Goal: Find specific page/section: Find specific page/section

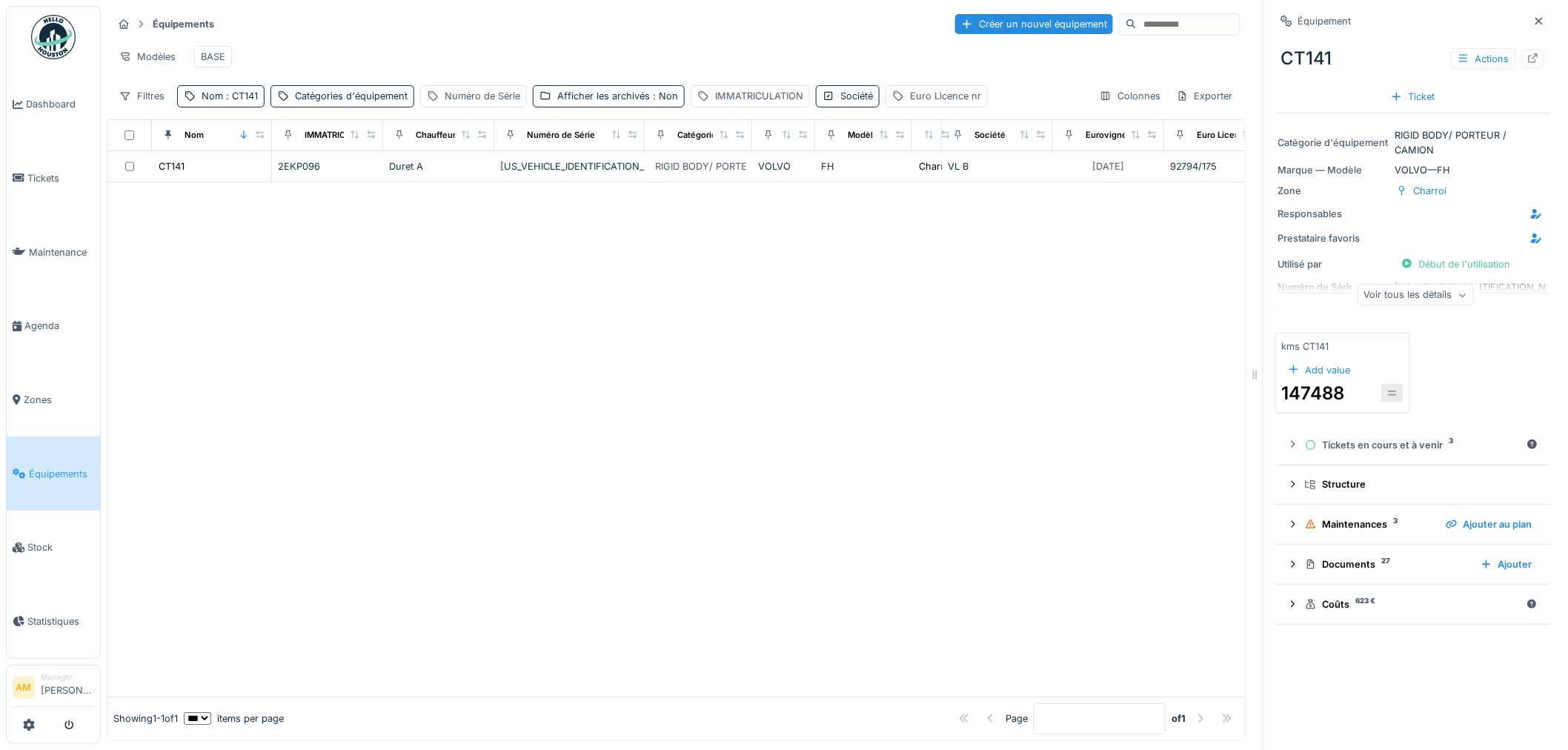
drag, startPoint x: 638, startPoint y: 507, endPoint x: 556, endPoint y: 466, distance: 91.7
click at [631, 506] on div at bounding box center [676, 439] width 1137 height 514
click at [37, 173] on span "Tickets" at bounding box center [61, 178] width 67 height 14
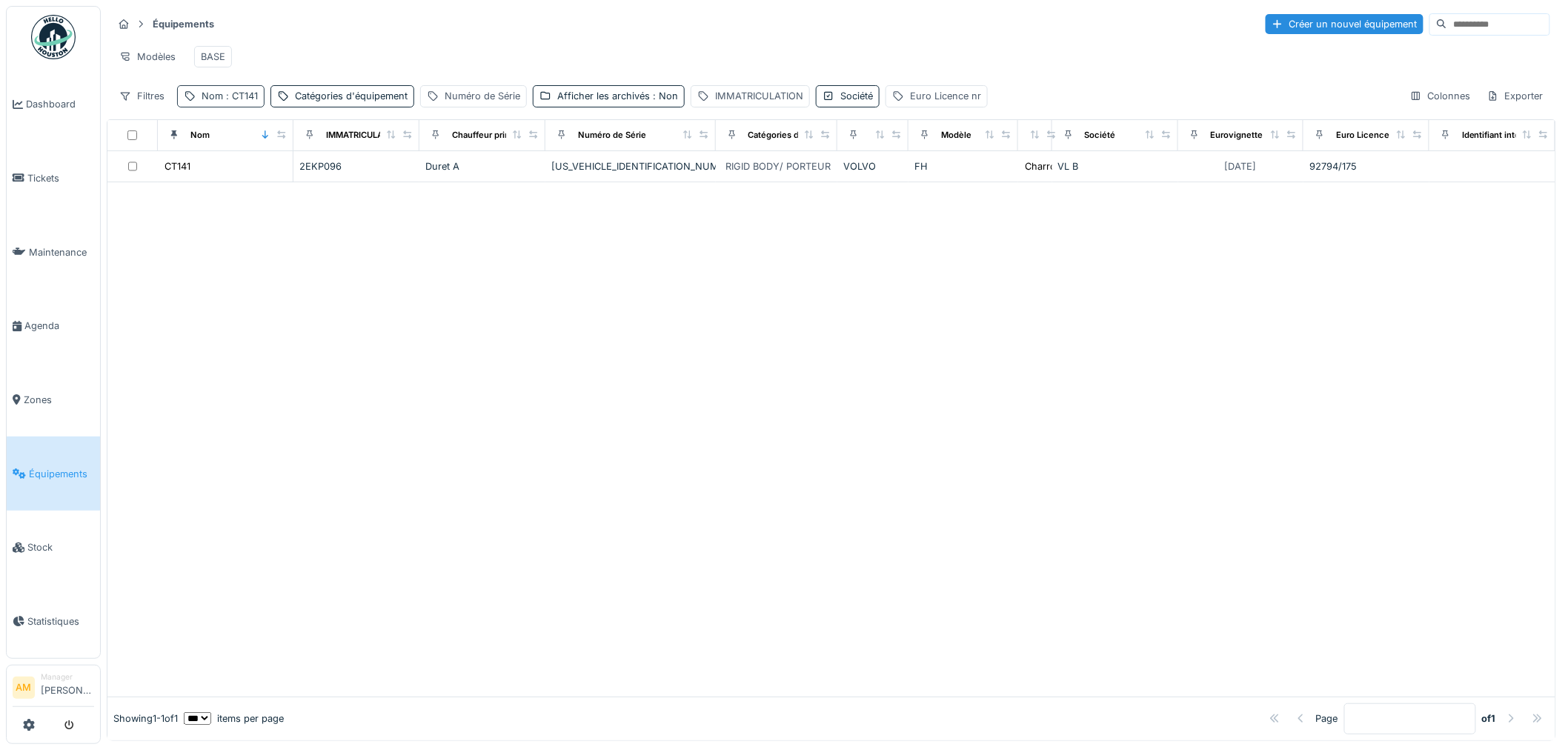
click at [245, 101] on span ": CT141" at bounding box center [240, 95] width 35 height 11
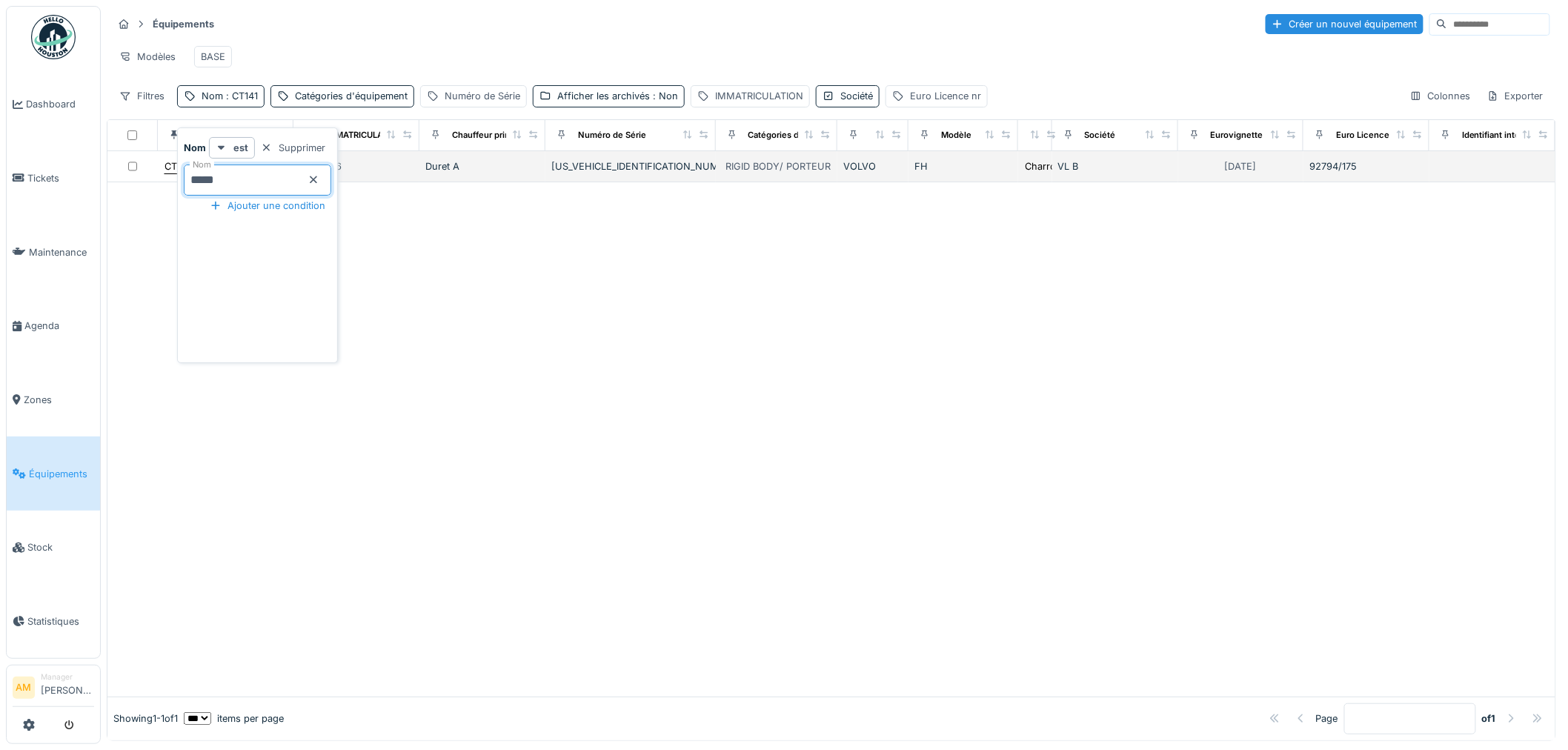
drag, startPoint x: 227, startPoint y: 176, endPoint x: 172, endPoint y: 176, distance: 55.0
click at [167, 180] on body "Dashboard Tickets Maintenance Agenda Zones Équipements Stock Statistiques AM Ma…" at bounding box center [784, 375] width 1568 height 750
type input "*****"
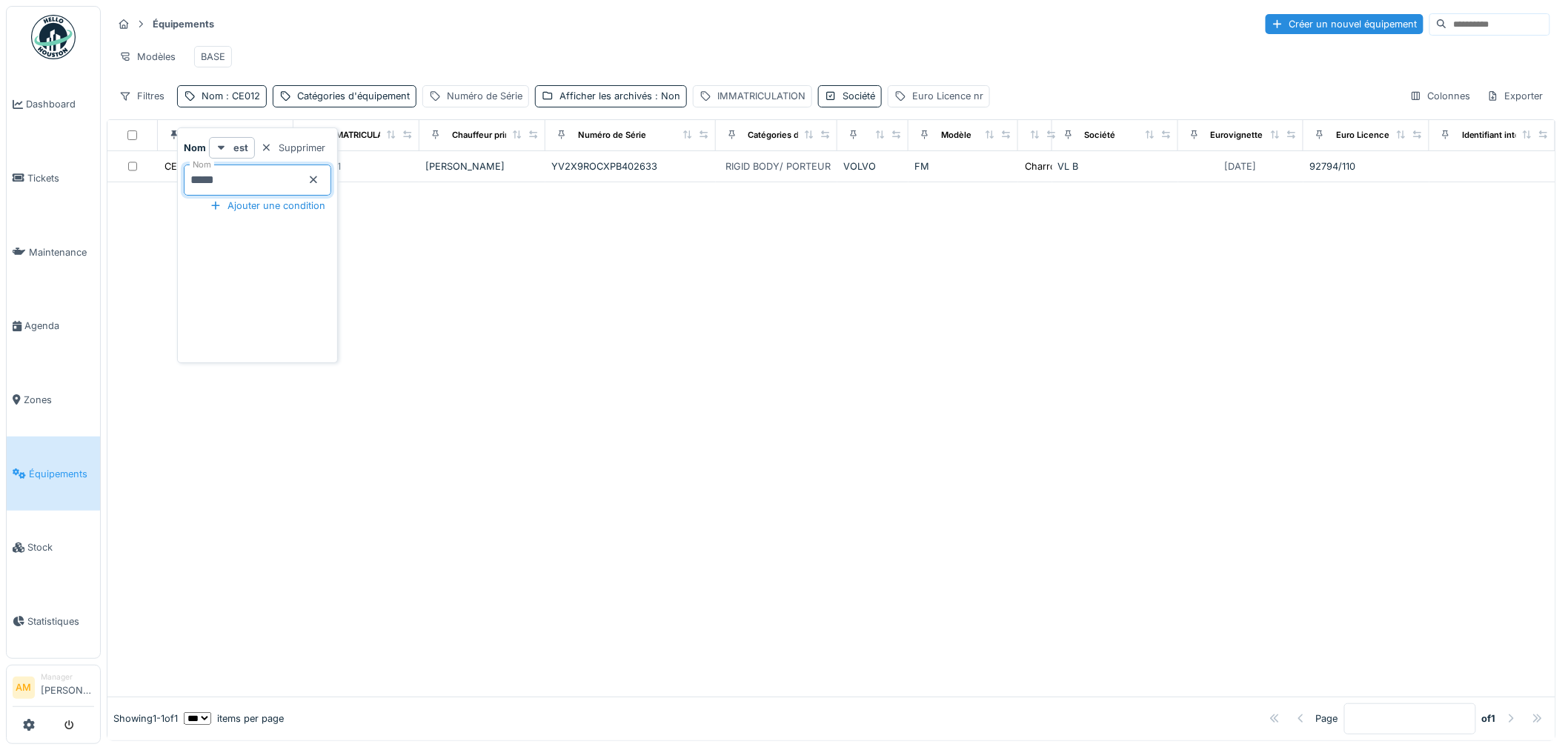
click at [844, 338] on div at bounding box center [831, 439] width 1448 height 514
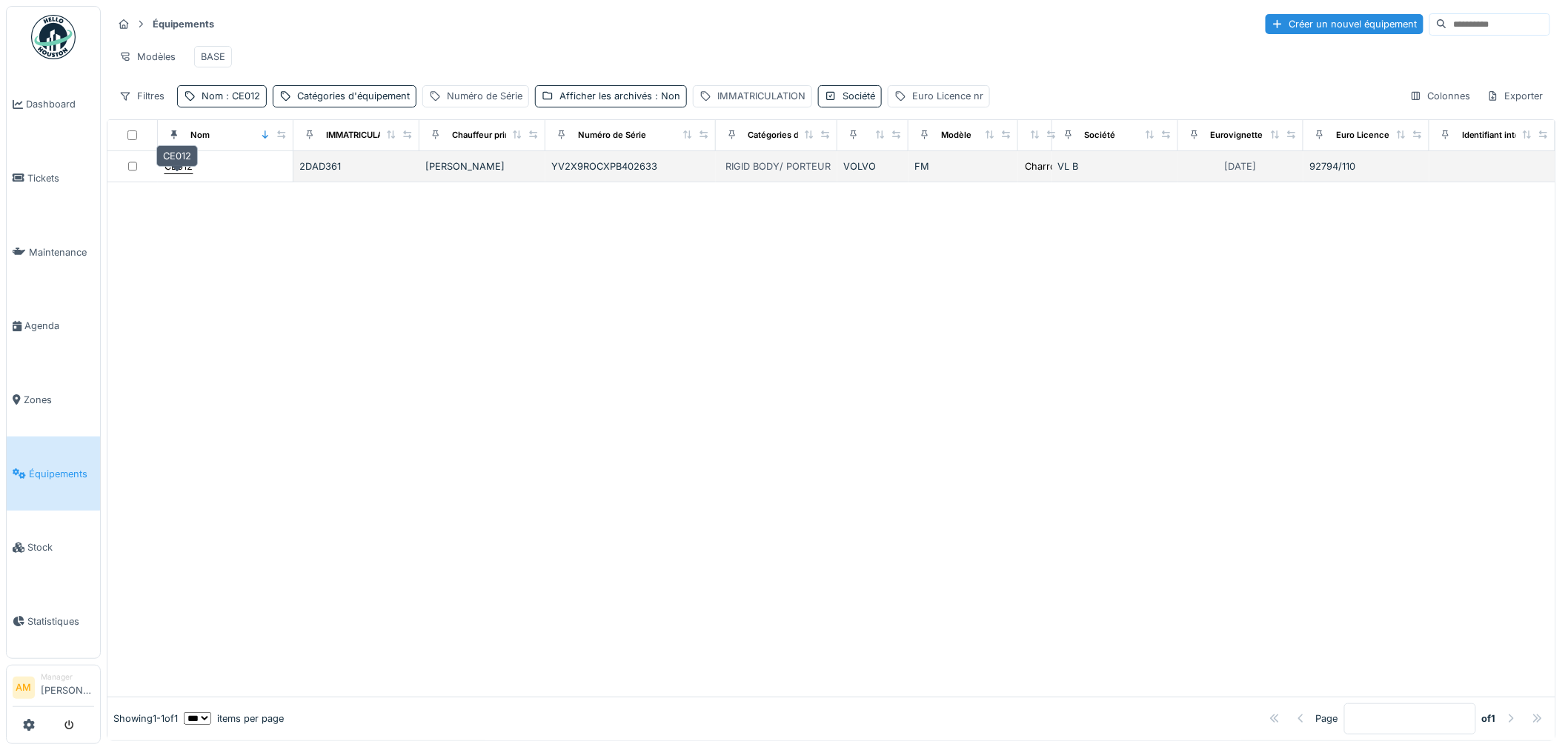
click at [180, 173] on div "CE012" at bounding box center [178, 166] width 28 height 14
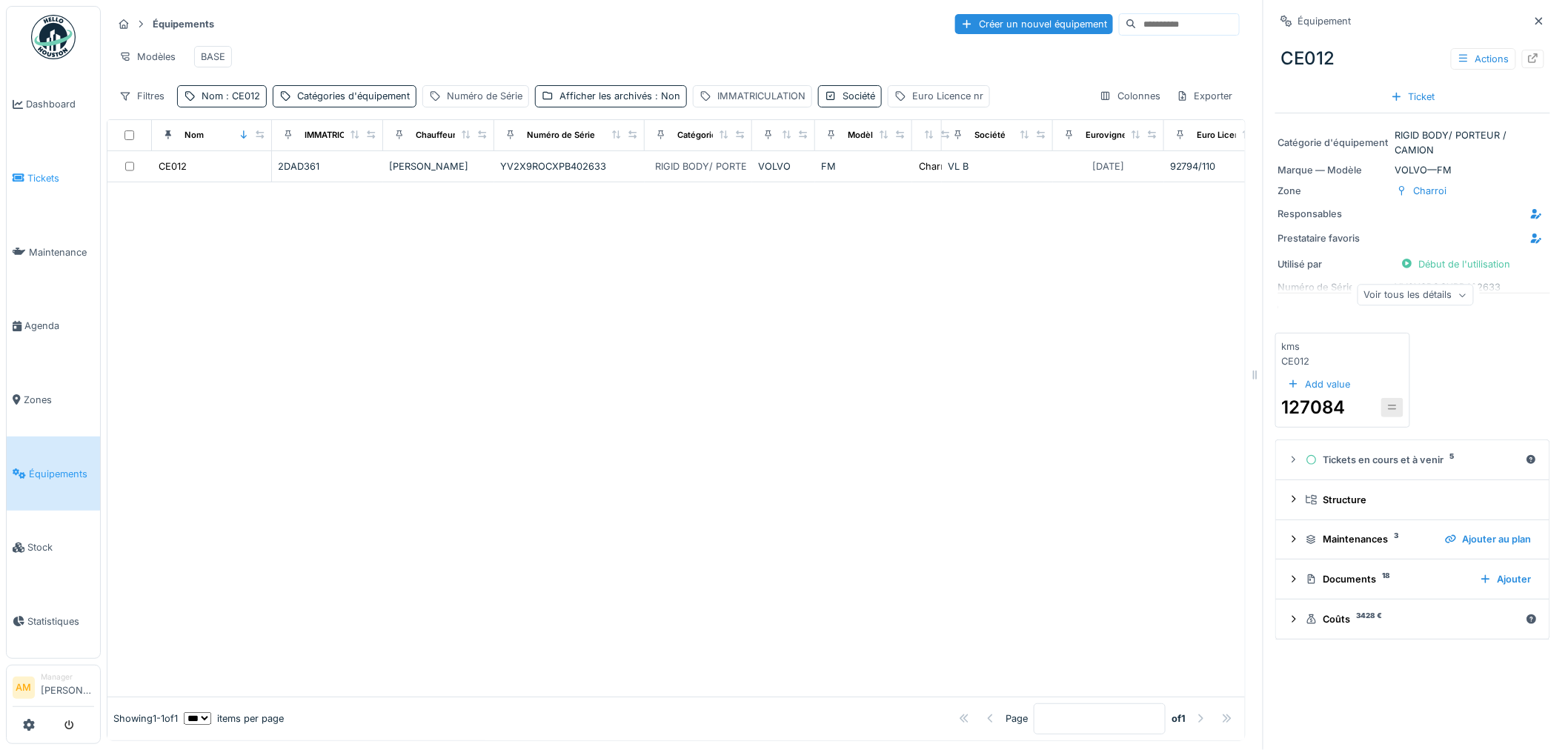
click at [58, 176] on span "Tickets" at bounding box center [61, 178] width 67 height 14
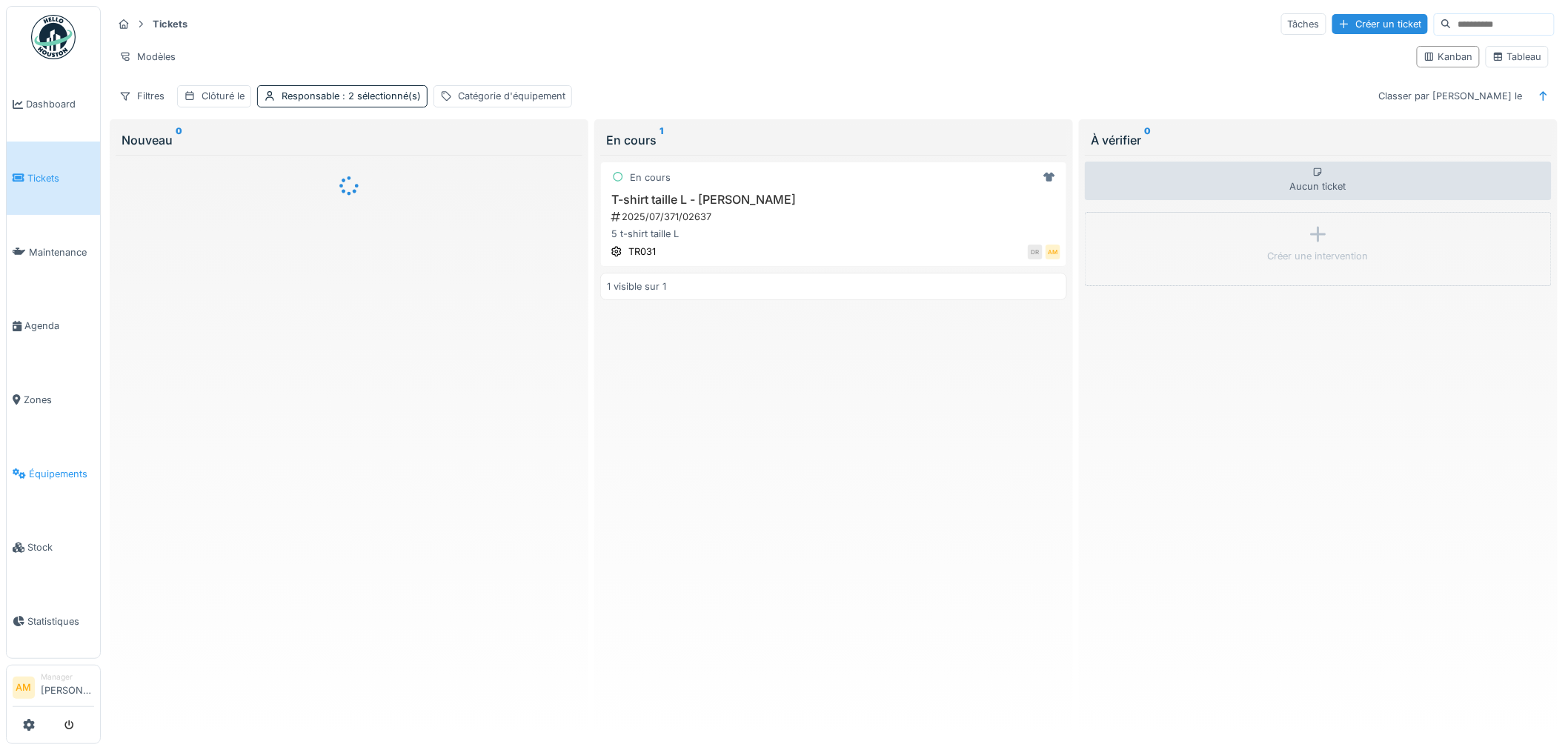
click at [69, 471] on link "Équipements" at bounding box center [54, 473] width 94 height 74
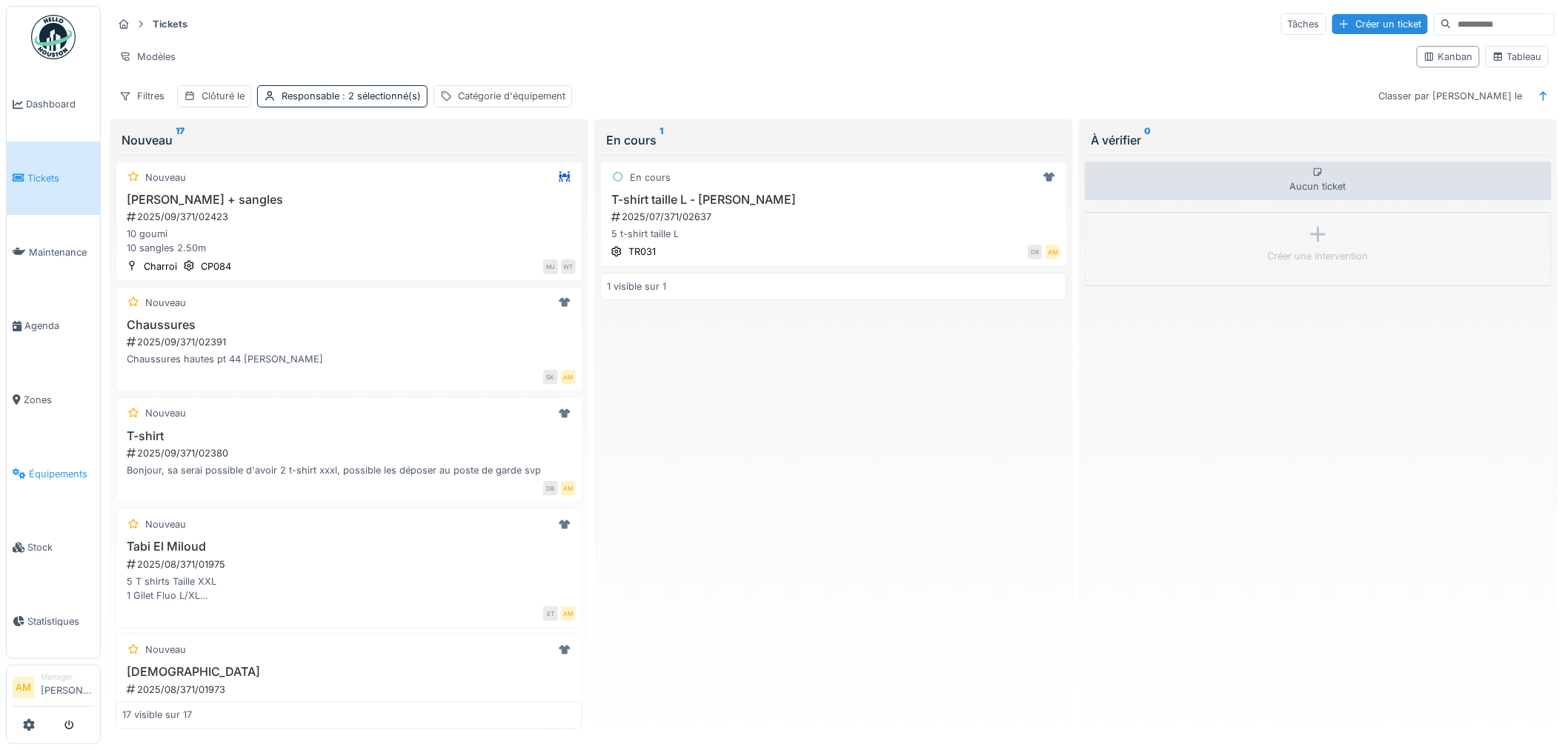
click at [65, 467] on span "Équipements" at bounding box center [62, 473] width 66 height 14
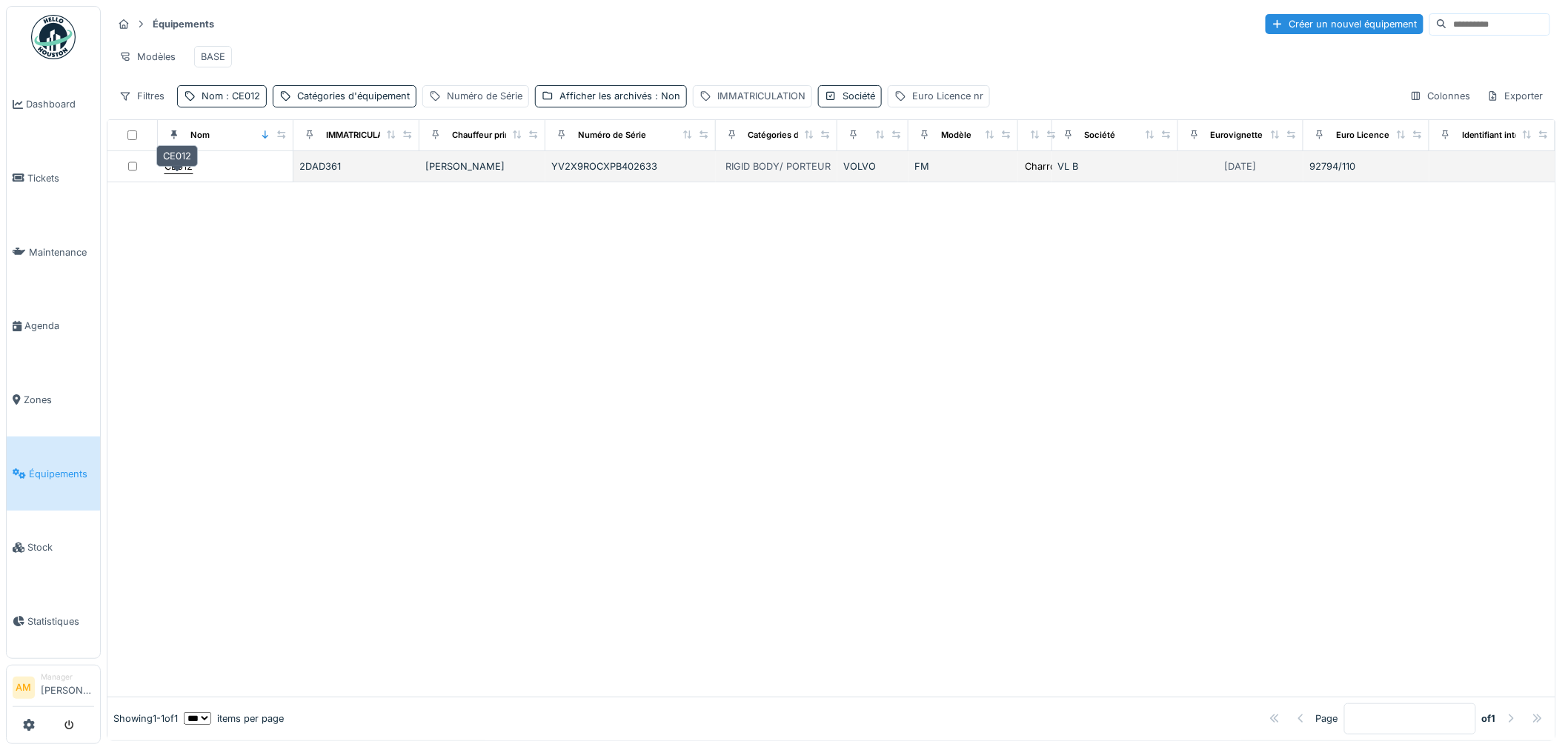
click at [182, 173] on div "CE012" at bounding box center [178, 166] width 28 height 14
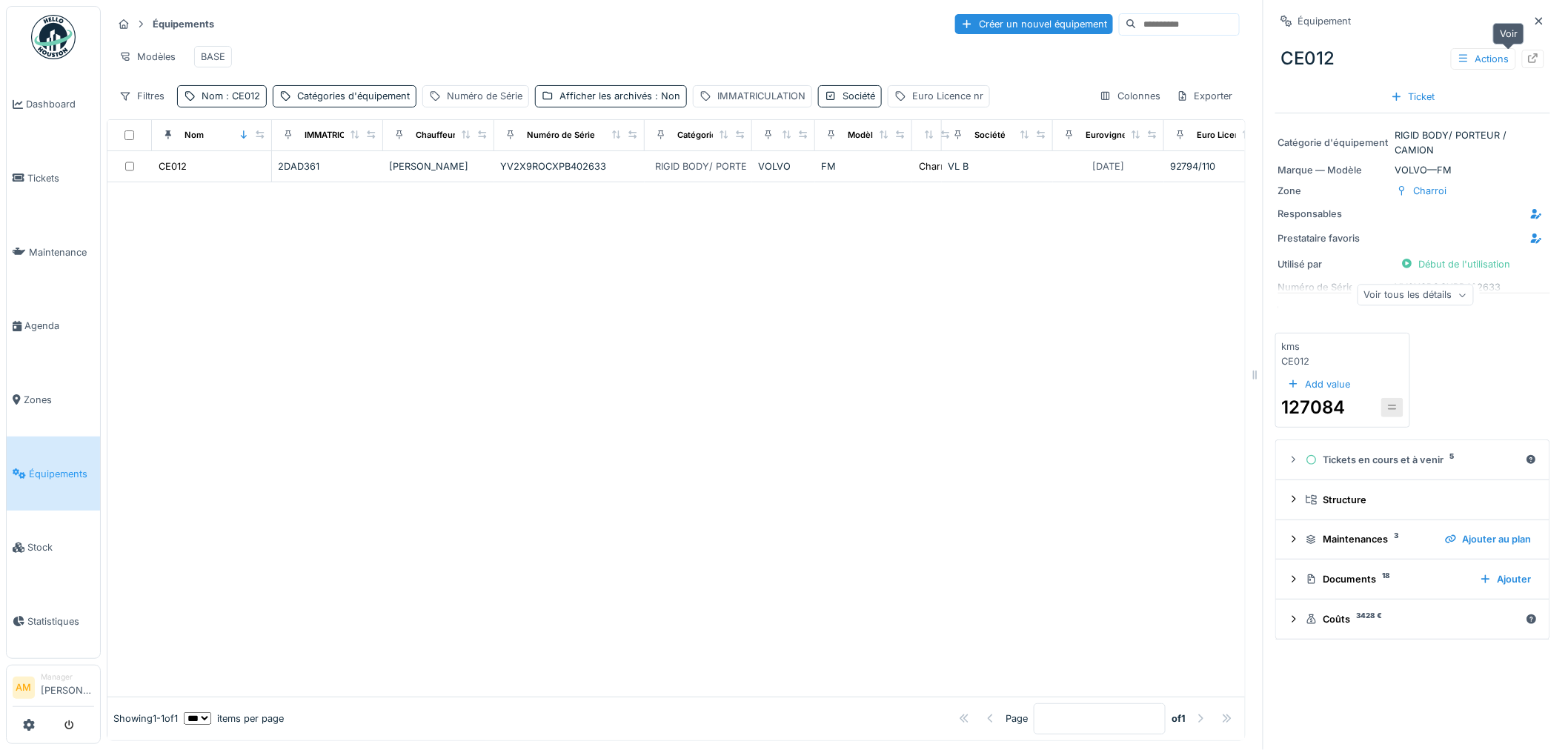
click at [1527, 58] on icon at bounding box center [1533, 59] width 12 height 10
click at [51, 173] on span "Tickets" at bounding box center [61, 178] width 67 height 14
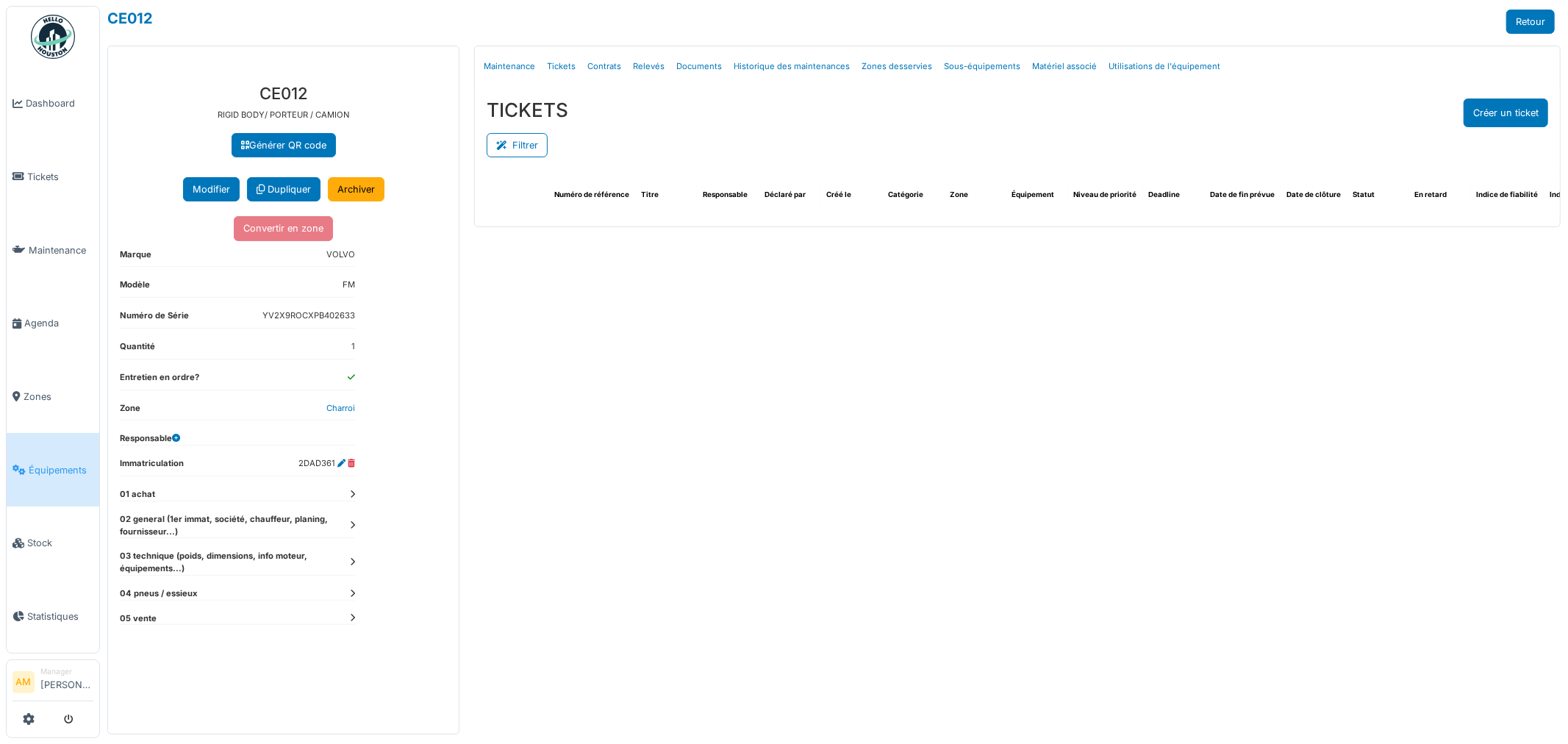
select select "***"
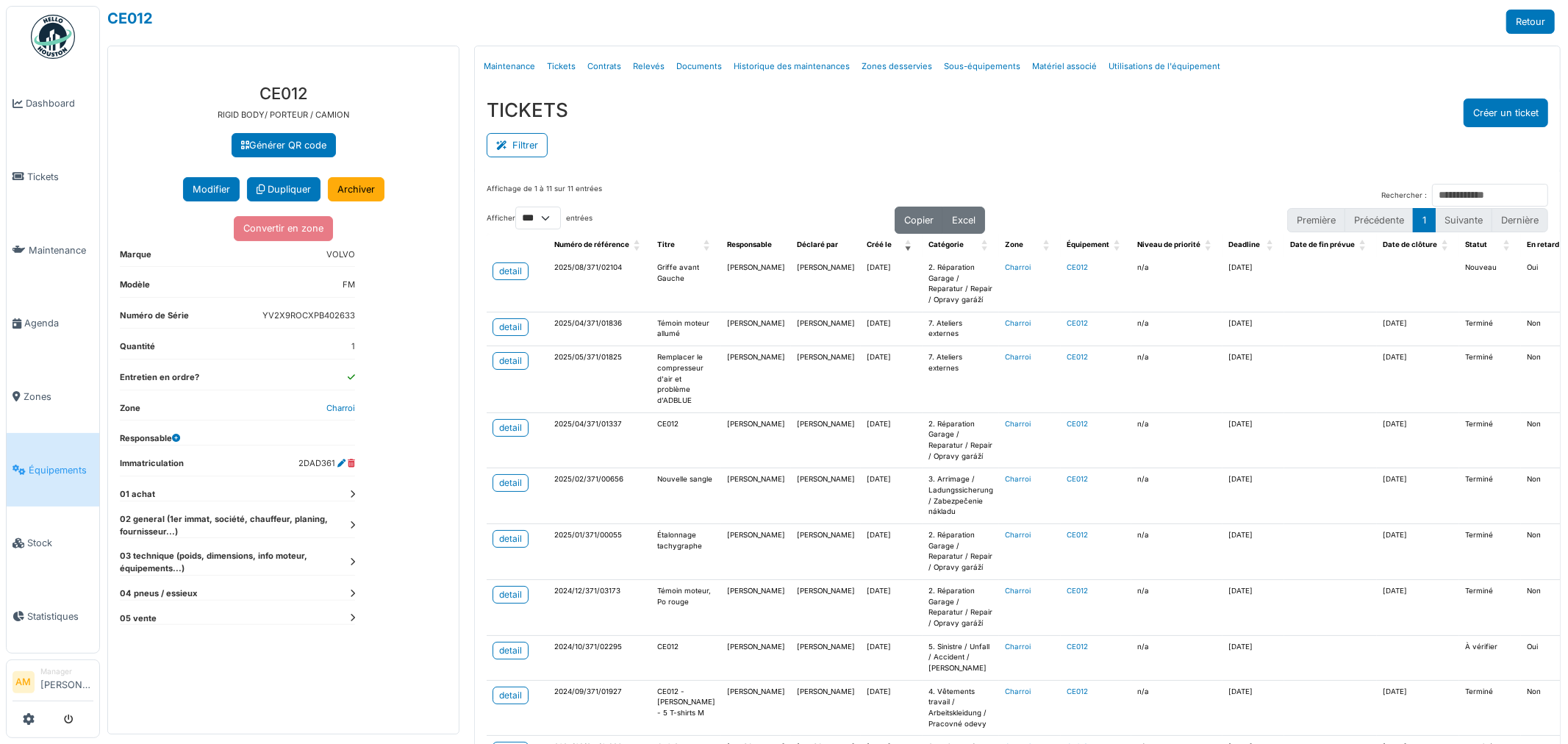
click at [356, 687] on div "**********" at bounding box center [282, 403] width 350 height 661
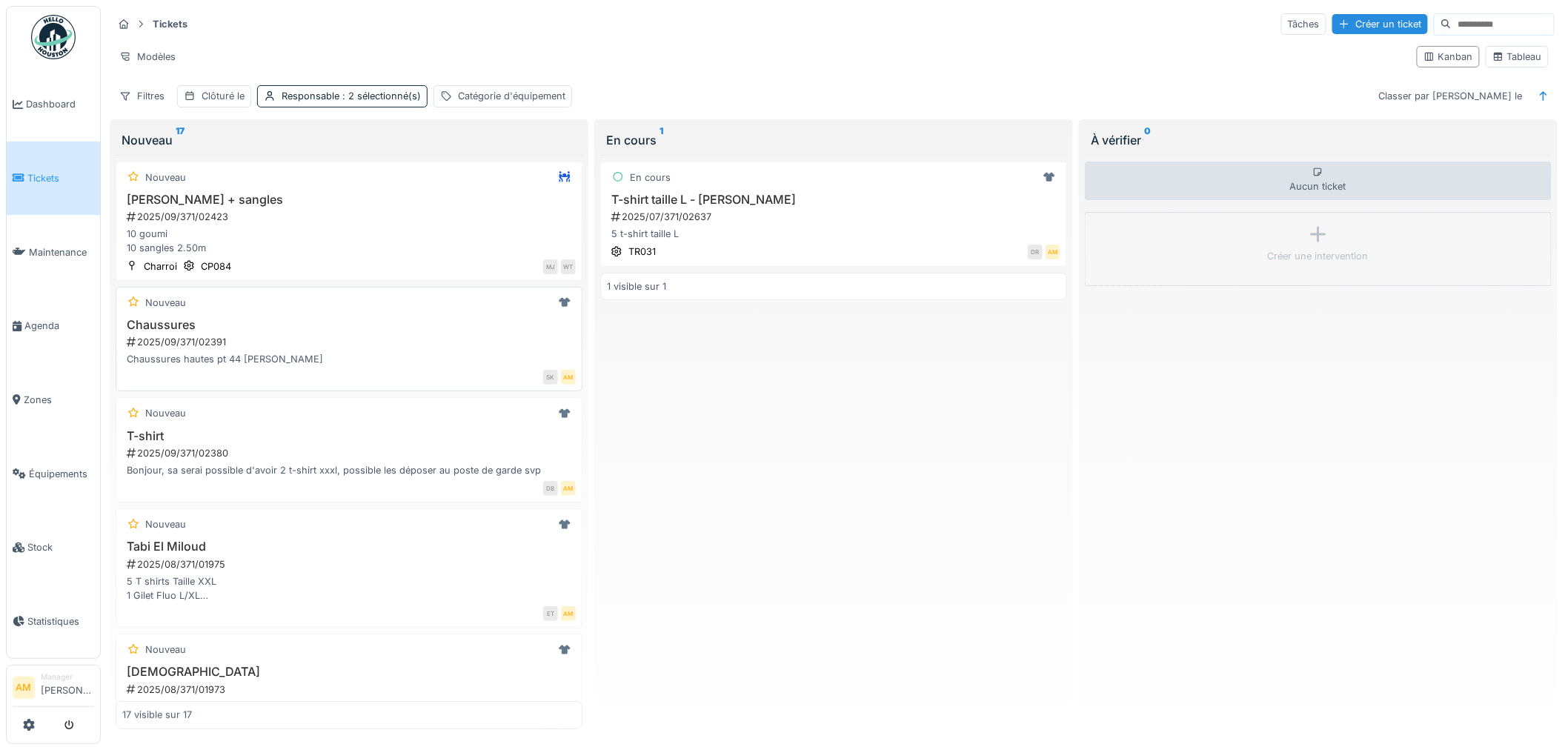
click at [326, 332] on h3 "Chaussures" at bounding box center [349, 325] width 454 height 14
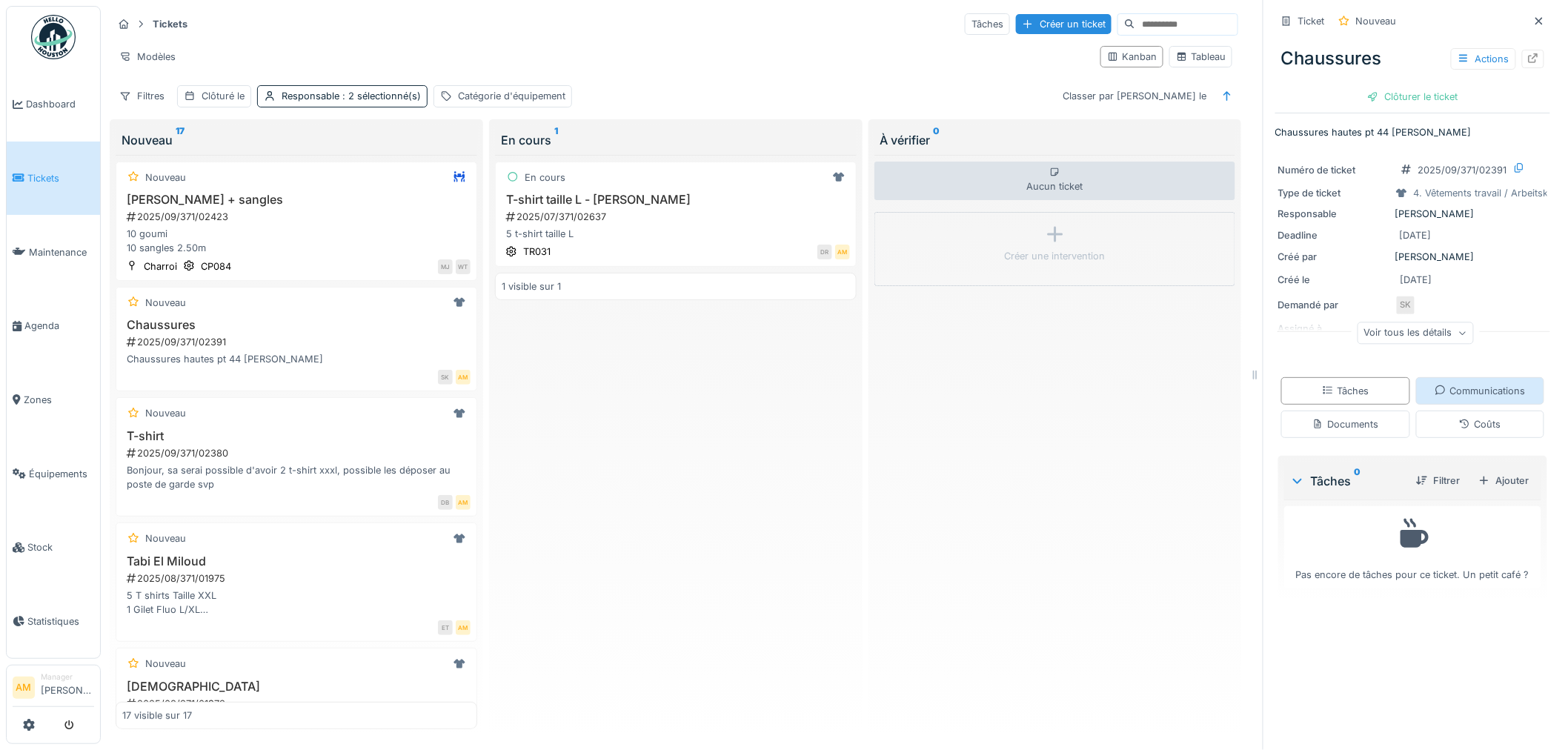
click at [1482, 401] on div "Communications" at bounding box center [1480, 391] width 129 height 28
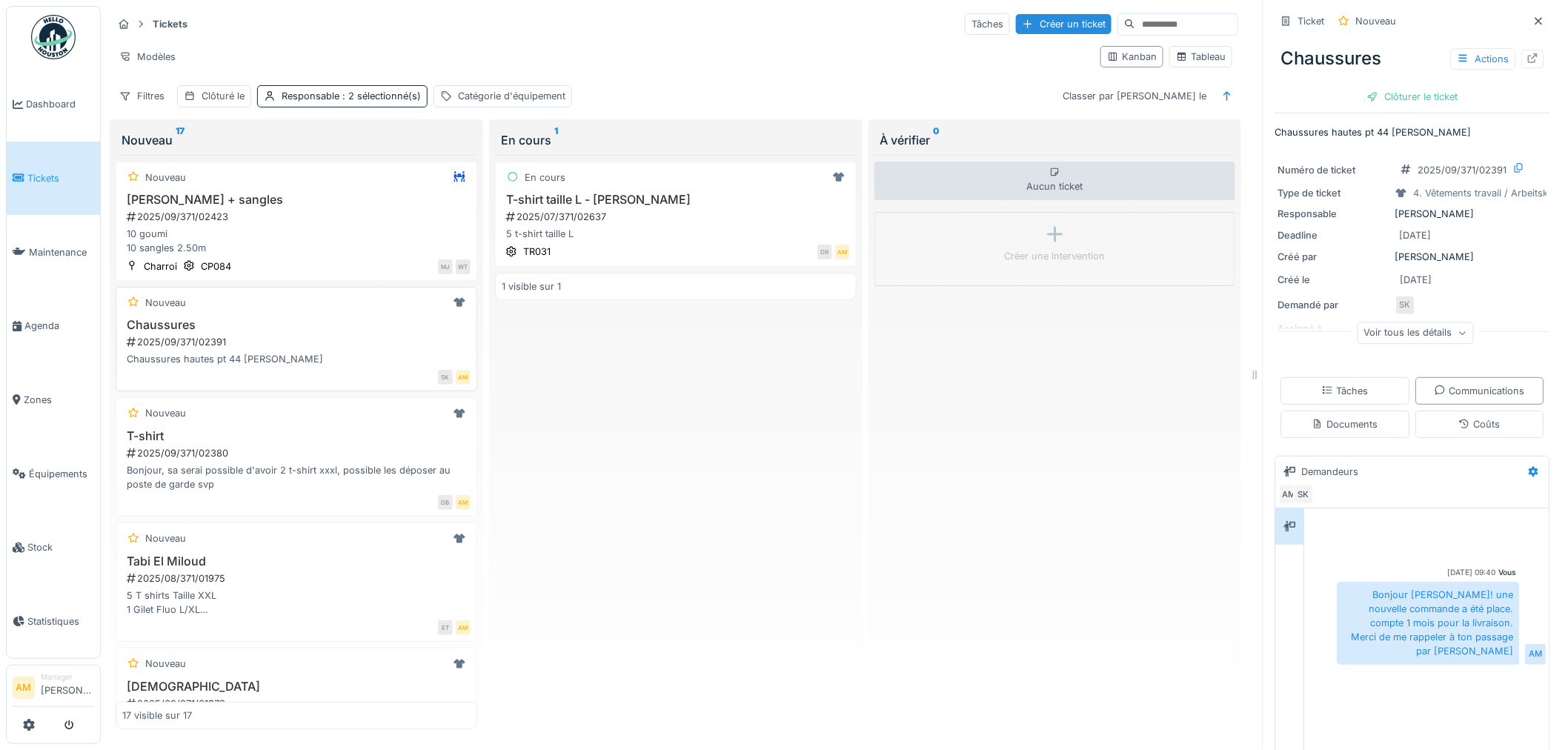
click at [298, 335] on div "2025/09/371/02391" at bounding box center [297, 342] width 345 height 14
click at [268, 429] on h3 "T-shirt" at bounding box center [296, 436] width 348 height 14
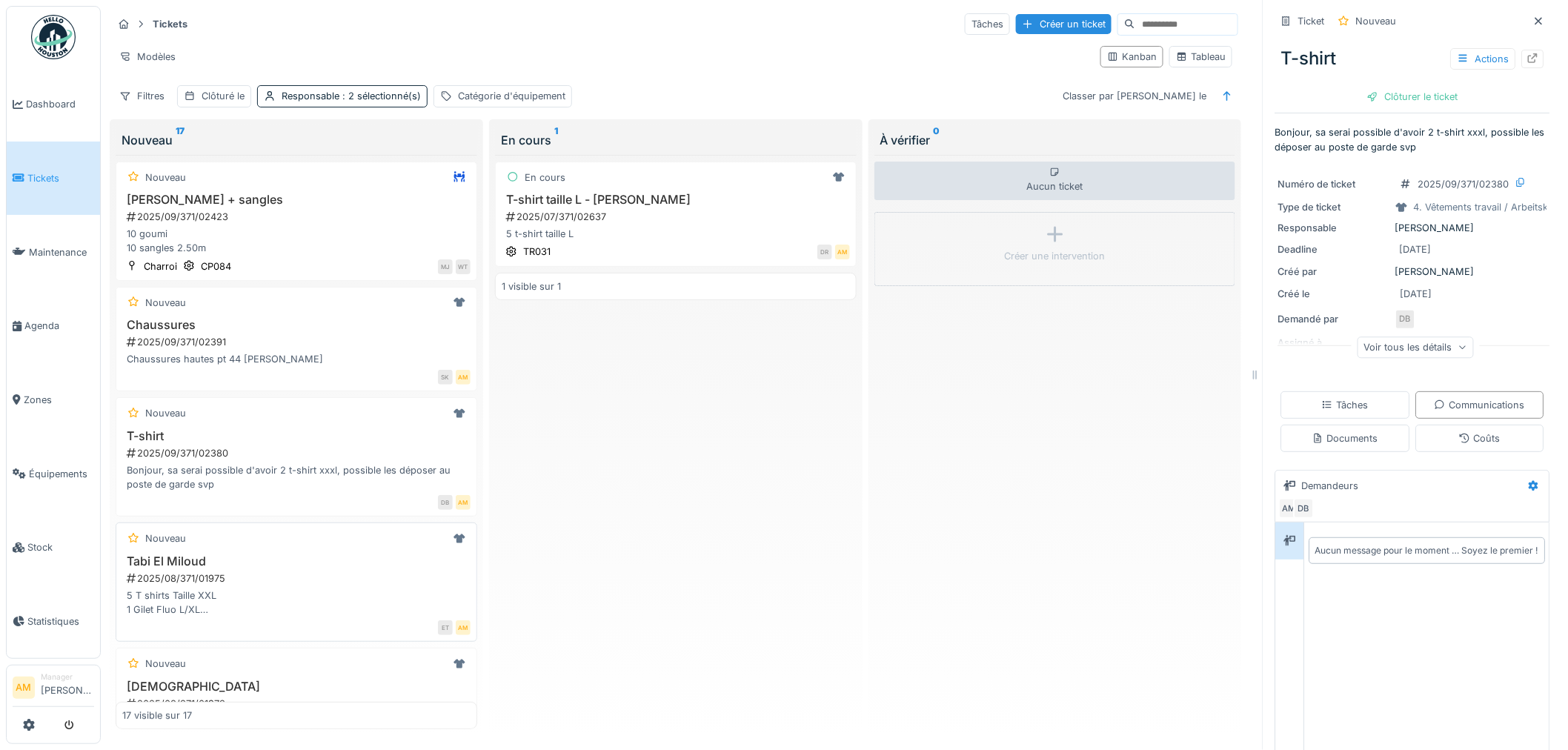
click at [265, 588] on div "5 T shirts Taille XXL 1 Gilet Fluo L/XL 1 chaussures de travail pointure 43" at bounding box center [296, 602] width 348 height 28
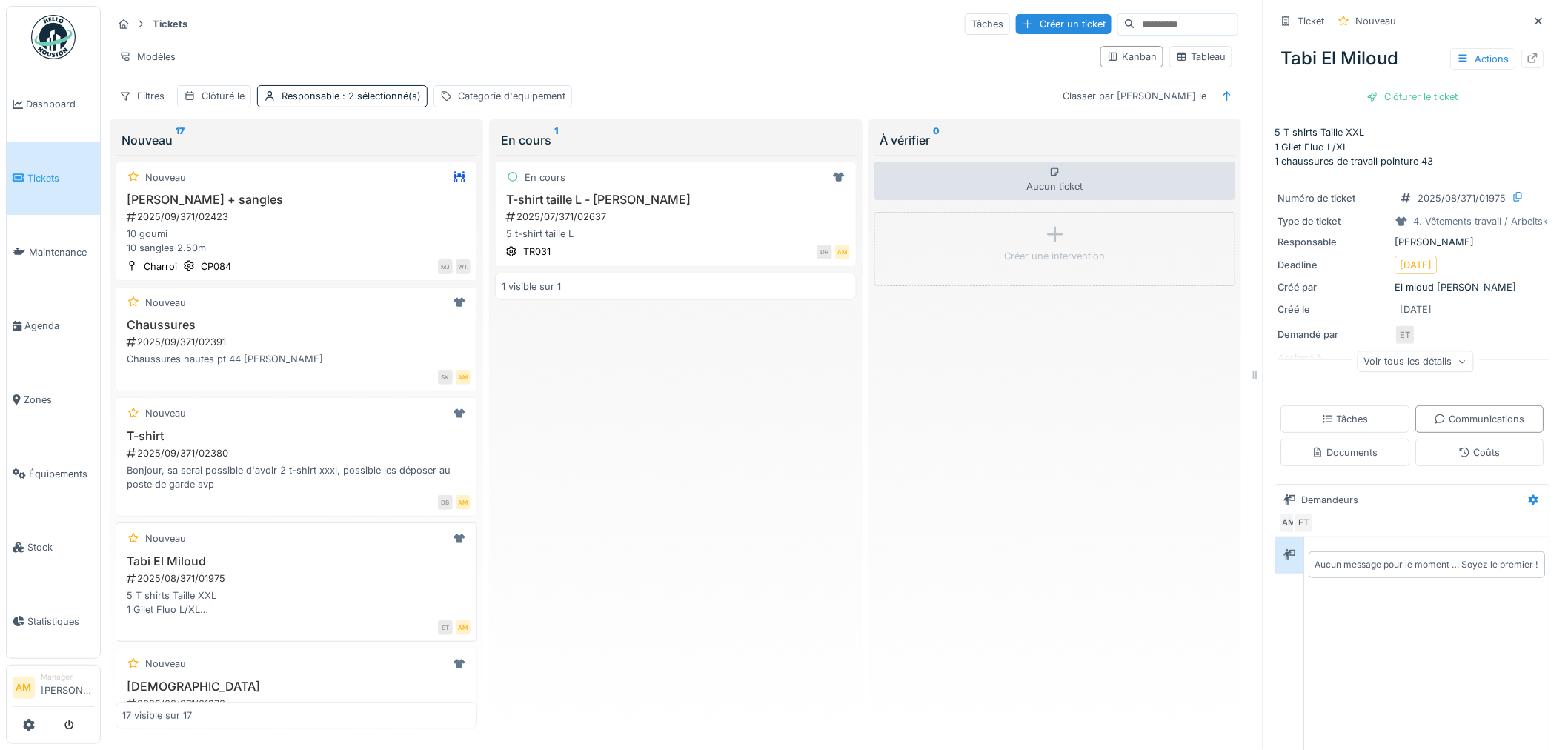
click at [235, 588] on div "5 T shirts Taille XXL 1 Gilet Fluo L/XL 1 chaussures de travail pointure 43" at bounding box center [296, 602] width 348 height 28
